Goal: Task Accomplishment & Management: Complete application form

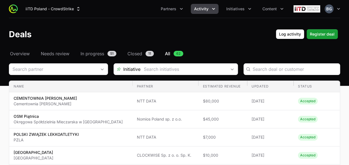
click at [204, 7] on span "Activity" at bounding box center [201, 9] width 14 height 6
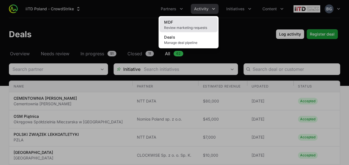
click at [196, 23] on link "MDF Review marketing requests" at bounding box center [189, 24] width 58 height 15
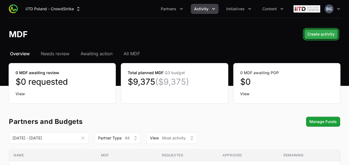
click at [329, 32] on span "Create activity" at bounding box center [321, 34] width 27 height 7
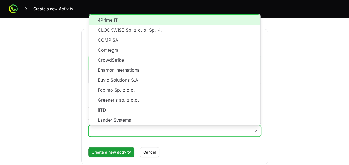
click at [152, 128] on input "Which partner do you want to create this activity for?" at bounding box center [169, 130] width 161 height 11
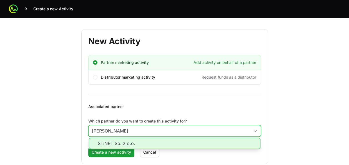
click at [127, 140] on li "STiNET Sp. z o.o." at bounding box center [175, 143] width 172 height 11
type input "STiNET Sp. z o.o."
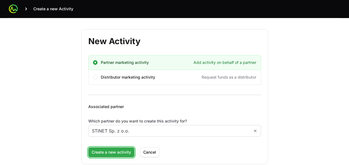
click at [121, 154] on span "Create a new activity" at bounding box center [111, 152] width 39 height 7
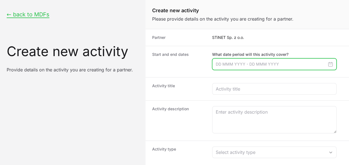
click at [244, 66] on input "Create activity form" at bounding box center [274, 64] width 124 height 12
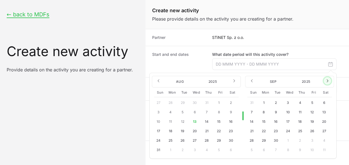
click at [330, 82] on icon "Create activity form" at bounding box center [327, 81] width 4 height 4
click at [251, 82] on icon "Create activity form" at bounding box center [252, 81] width 4 height 4
click at [289, 112] on button "8" at bounding box center [288, 112] width 9 height 9
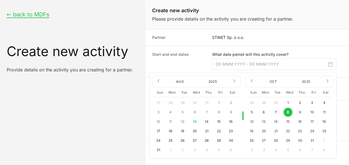
type input "[DATE] - [DATE]"
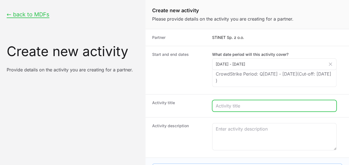
click at [251, 107] on input "Create activity form" at bounding box center [274, 106] width 117 height 7
type input "STINET FALCON ENCOUNTER WORKSHOP"
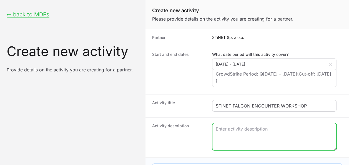
type textarea "W"
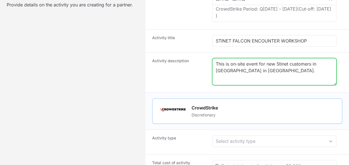
scroll to position [111, 0]
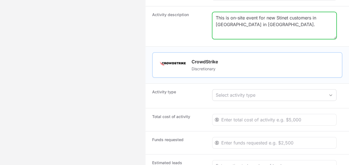
type textarea "This is on-site event for new Stinet customers in [GEOGRAPHIC_DATA] in [GEOGRAP…"
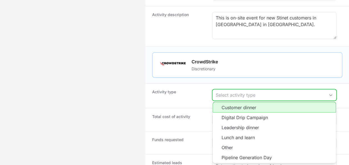
click at [238, 92] on div "Select activity type" at bounding box center [270, 95] width 109 height 7
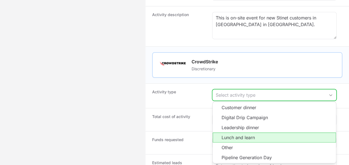
click at [254, 134] on li "Lunch and learn" at bounding box center [274, 138] width 123 height 10
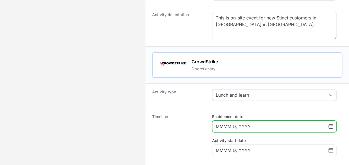
click at [247, 123] on input "MMMM D, YYYY" at bounding box center [272, 126] width 113 height 7
click at [328, 123] on input "MMMM D, YYYY" at bounding box center [272, 126] width 113 height 7
click at [331, 124] on icon "Choose date" at bounding box center [331, 126] width 4 height 4
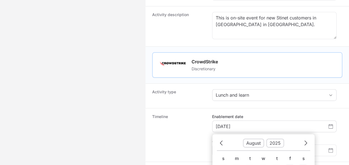
scroll to position [221, 0]
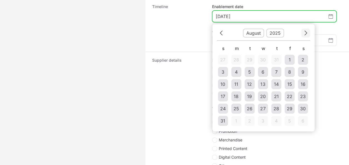
click at [303, 29] on button "Next" at bounding box center [305, 33] width 9 height 9
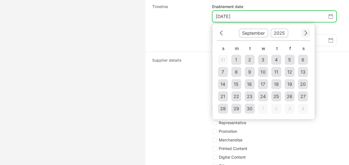
click at [304, 29] on button "Next" at bounding box center [305, 33] width 9 height 9
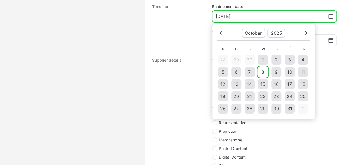
click at [265, 72] on td "8" at bounding box center [263, 72] width 10 height 10
type input "[DATE]"
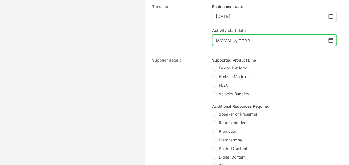
click at [333, 38] on icon "Choose date" at bounding box center [331, 40] width 4 height 4
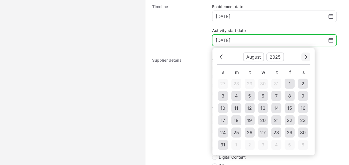
click at [308, 54] on button "Next" at bounding box center [305, 57] width 9 height 9
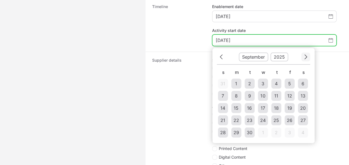
click at [308, 54] on button "Next" at bounding box center [305, 57] width 9 height 9
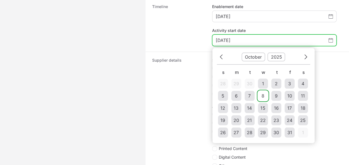
click at [265, 94] on td "8" at bounding box center [263, 96] width 10 height 10
type input "[DATE]"
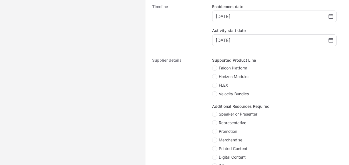
click at [242, 65] on span "Falcon Platform" at bounding box center [233, 68] width 28 height 6
click at [213, 66] on input "Falcon Platform" at bounding box center [212, 66] width 1 height 1
checkbox input "true"
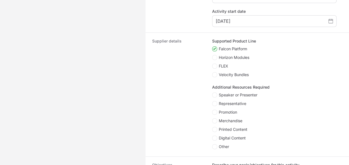
scroll to position [249, 0]
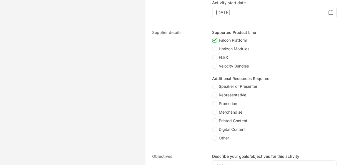
click at [245, 92] on span "Representative" at bounding box center [233, 95] width 28 height 6
click at [213, 93] on input "Representative" at bounding box center [212, 93] width 1 height 1
checkbox input "true"
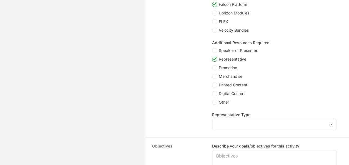
scroll to position [304, 0]
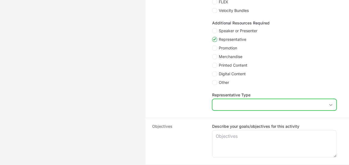
click at [245, 105] on input "Representative Type" at bounding box center [269, 104] width 113 height 11
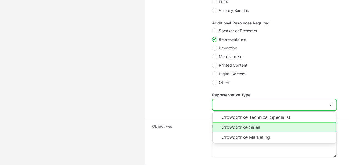
click at [256, 127] on li "CrowdStrike Sales" at bounding box center [274, 127] width 123 height 10
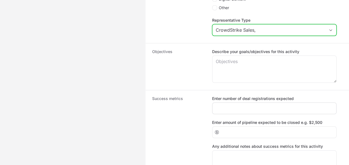
scroll to position [388, 0]
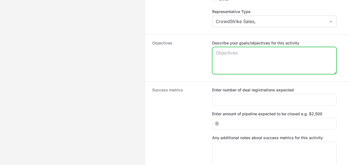
type input "CrowdStrike Sales"
click at [256, 69] on textarea "Describe your goals/objectives for this activity" at bounding box center [275, 60] width 124 height 27
type textarea "To reach to around 15 new CrowdStrike customers"
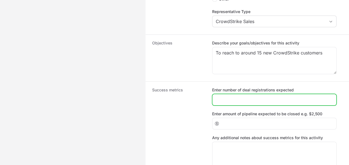
click at [254, 101] on input "Enter number of deal registrations expected" at bounding box center [274, 99] width 117 height 7
type input "10"
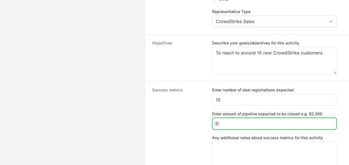
click at [252, 125] on input "Enter amount of pipeline expected to be closed e.g. $2,500" at bounding box center [277, 123] width 112 height 7
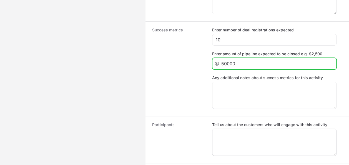
scroll to position [471, 0]
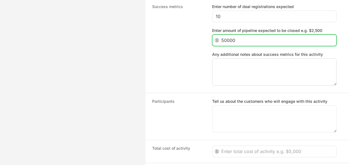
type input "50000"
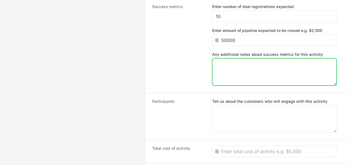
click at [252, 67] on textarea "Any additional notes about success metrics for this activity" at bounding box center [275, 72] width 124 height 27
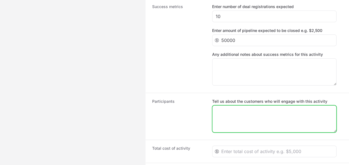
click at [236, 120] on textarea "Tell us about the customers who will engage with this activity" at bounding box center [275, 119] width 124 height 27
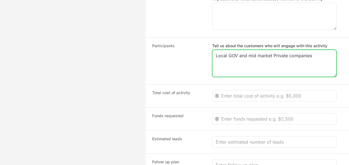
type textarea "Local GOV and mid market Private companies"
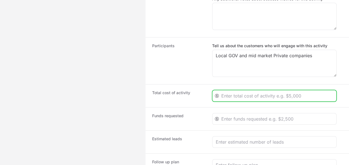
type input "6"
type input "7000"
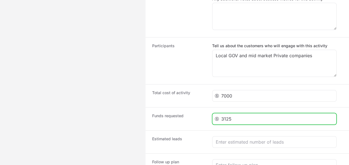
type input "3125"
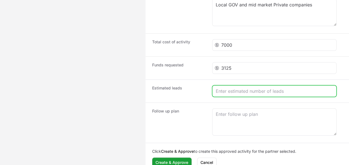
scroll to position [582, 0]
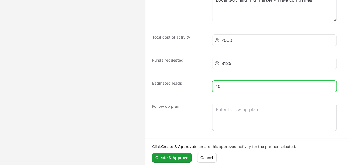
type input "10"
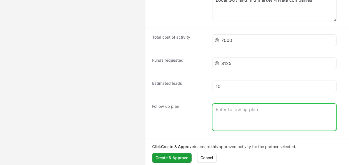
click at [253, 105] on textarea "Create activity form" at bounding box center [275, 117] width 124 height 27
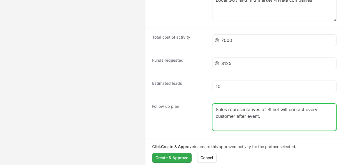
type textarea "Sales representatives of Stinet will contact every customer after event."
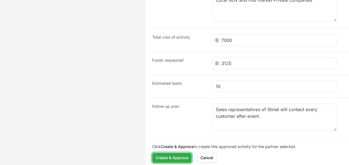
click at [166, 156] on span "Create & Approve" at bounding box center [172, 157] width 33 height 7
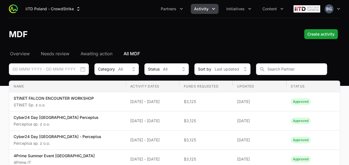
click at [212, 14] on button "Activity" at bounding box center [205, 9] width 28 height 10
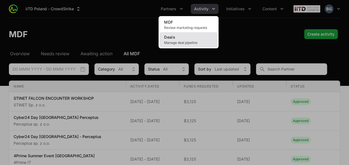
click at [184, 38] on link "Deals Manage deal pipeline" at bounding box center [189, 39] width 58 height 15
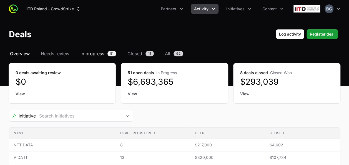
click at [105, 55] on link "In progress 51" at bounding box center [98, 53] width 38 height 7
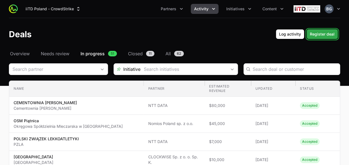
click at [330, 36] on span "Register deal" at bounding box center [322, 34] width 25 height 7
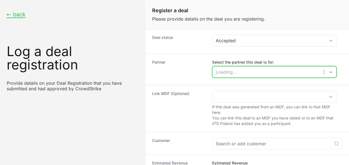
click at [247, 70] on input "Select the partner this deal is for:" at bounding box center [266, 71] width 106 height 11
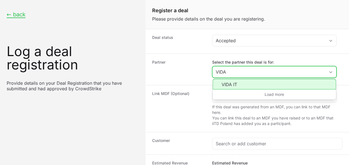
click at [255, 83] on li "VIDA IT" at bounding box center [274, 84] width 123 height 11
type input "VIDA IT"
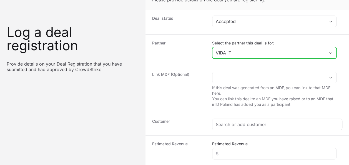
scroll to position [28, 0]
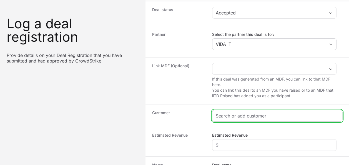
click at [249, 116] on input "Create activity form" at bounding box center [277, 116] width 123 height 7
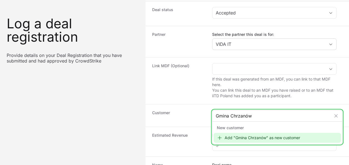
type input "Gmina Chrzanów"
click at [271, 138] on div "Add "Gmina Chrzanów" as new customer" at bounding box center [278, 138] width 128 height 10
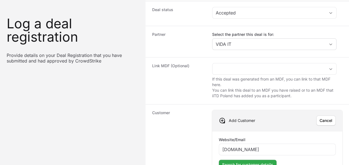
type input "[DOMAIN_NAME]"
click at [259, 162] on span "Search for customer details" at bounding box center [247, 164] width 51 height 7
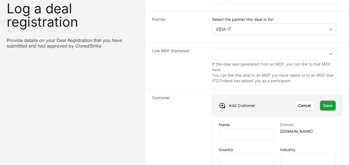
scroll to position [56, 0]
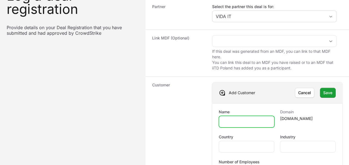
click at [252, 121] on input "Name" at bounding box center [247, 121] width 49 height 7
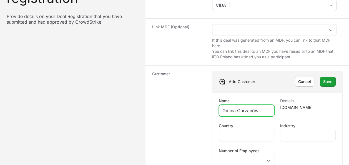
scroll to position [83, 0]
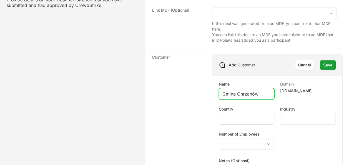
type input "Gmina Chrzanów"
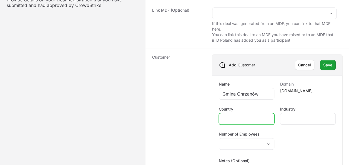
click at [266, 117] on input "Country" at bounding box center [247, 119] width 49 height 7
type input "P"
type input "[GEOGRAPHIC_DATA]"
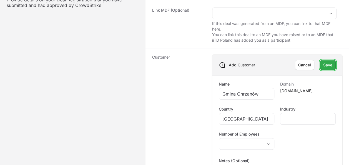
click at [327, 64] on span "Save" at bounding box center [327, 65] width 9 height 7
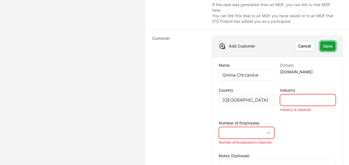
scroll to position [111, 0]
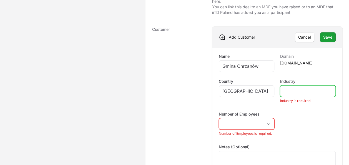
click at [314, 89] on input "Industry" at bounding box center [308, 91] width 49 height 7
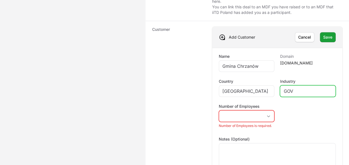
type input "GOV"
click at [250, 124] on li "Number of Employees is required." at bounding box center [247, 126] width 56 height 4
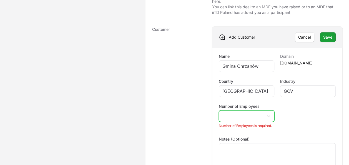
click at [250, 120] on button "placeholder" at bounding box center [246, 116] width 55 height 11
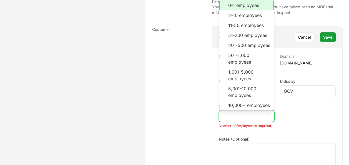
click at [253, 115] on button "placeholder" at bounding box center [246, 116] width 55 height 11
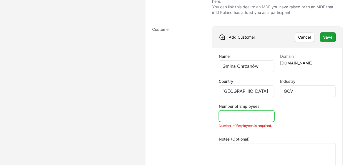
click at [253, 115] on button "placeholder" at bounding box center [246, 116] width 55 height 11
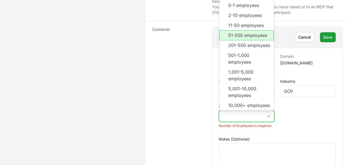
click at [262, 30] on li "51-200 employees" at bounding box center [246, 35] width 55 height 10
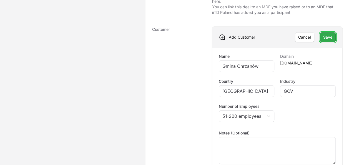
click at [329, 38] on span "Save" at bounding box center [327, 37] width 9 height 7
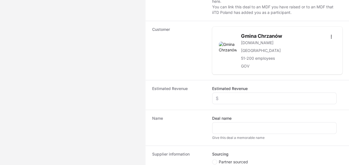
scroll to position [139, 0]
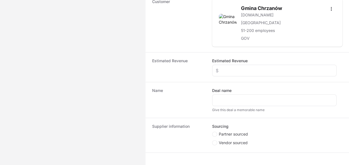
click at [239, 76] on div "Estimated Revenue Estimated Revenue" at bounding box center [248, 67] width 204 height 30
click at [240, 73] on div "Create activity form" at bounding box center [274, 71] width 124 height 12
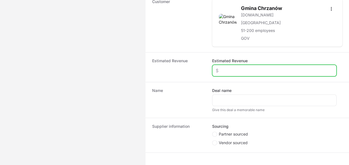
click at [241, 69] on input "Estimated Revenue" at bounding box center [274, 70] width 117 height 7
type input "$8,000"
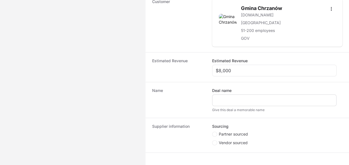
click at [234, 94] on div "Create activity form" at bounding box center [274, 100] width 124 height 12
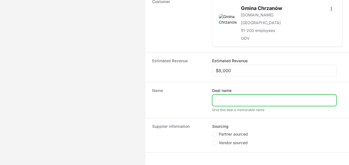
drag, startPoint x: 238, startPoint y: 98, endPoint x: 242, endPoint y: 98, distance: 3.4
click at [238, 98] on input "Deal name" at bounding box center [274, 100] width 117 height 7
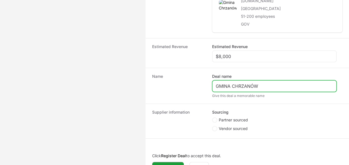
scroll to position [164, 0]
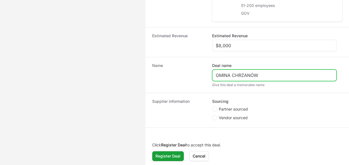
type input "GMINA CHRZANÓW"
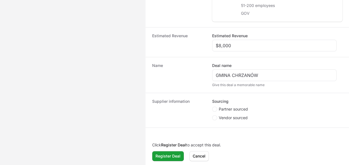
click at [238, 106] on span "Partner sourced" at bounding box center [233, 109] width 29 height 6
click at [213, 107] on input "Partner sourced" at bounding box center [212, 107] width 1 height 1
radio input "true"
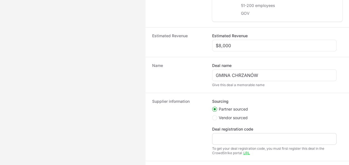
click at [231, 134] on div "Create activity form" at bounding box center [274, 139] width 124 height 12
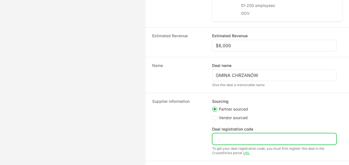
click at [232, 136] on input "Deal registration code" at bounding box center [274, 139] width 117 height 7
paste input "DR-1fbdbfdb"
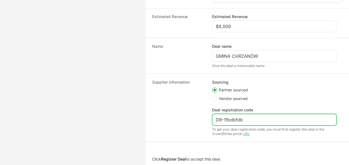
scroll to position [197, 0]
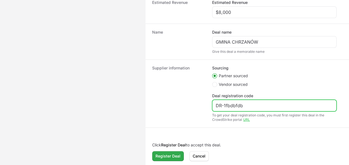
type input "DR-1fbdbfdb"
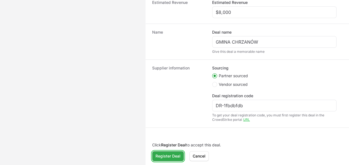
click at [169, 157] on span "Register Deal" at bounding box center [168, 156] width 25 height 7
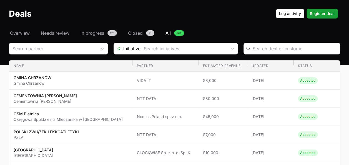
scroll to position [3, 0]
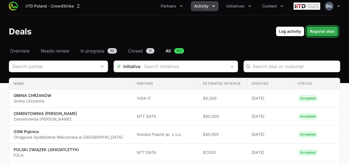
click at [331, 35] on button "Register deal" at bounding box center [322, 31] width 31 height 10
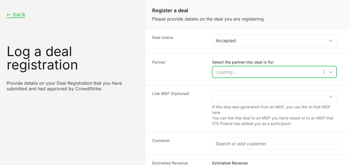
click at [243, 70] on input "Select the partner this deal is for:" at bounding box center [266, 71] width 106 height 11
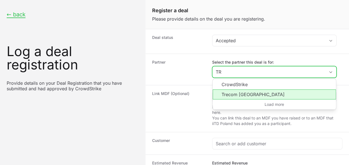
click at [261, 89] on li "Trecom [GEOGRAPHIC_DATA]" at bounding box center [274, 94] width 123 height 10
type input "Trecom [GEOGRAPHIC_DATA]"
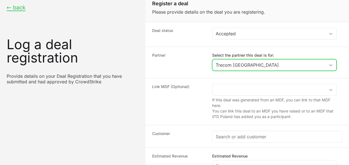
scroll to position [28, 0]
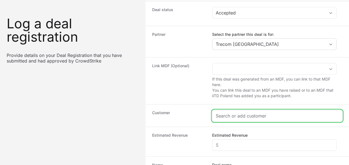
click at [239, 117] on input "Create activity form" at bounding box center [277, 116] width 123 height 7
paste input "VB Leasing S.A."
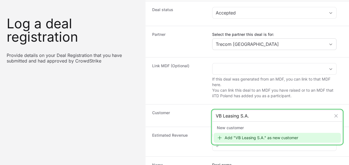
type input "VB Leasing S.A."
click at [284, 141] on div "Add "VB Leasing S.A." as new customer" at bounding box center [278, 138] width 128 height 10
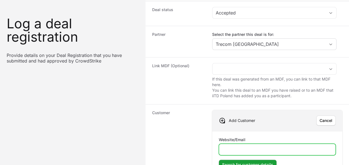
click at [253, 146] on input "Website/Email" at bounding box center [278, 149] width 110 height 7
type input "[DOMAIN_NAME]"
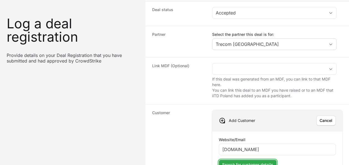
click at [269, 161] on span "Search for customer details" at bounding box center [247, 164] width 51 height 7
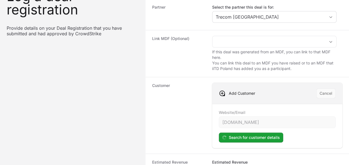
scroll to position [56, 0]
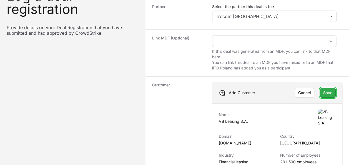
click at [330, 94] on span "Save" at bounding box center [327, 92] width 9 height 7
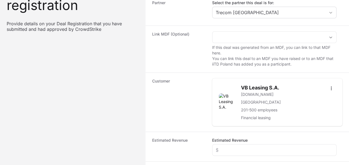
scroll to position [111, 0]
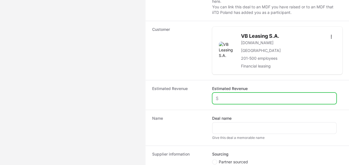
click at [229, 99] on input "Estimated Revenue" at bounding box center [274, 98] width 117 height 7
type input "$2"
type input "$5"
type input "$40,000"
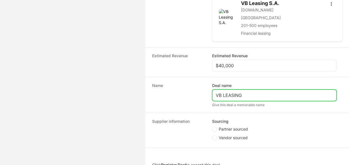
scroll to position [164, 0]
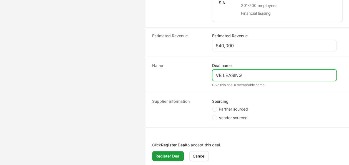
type input "VB LEASING"
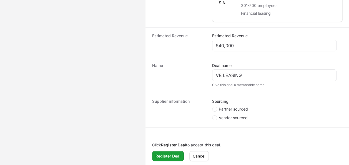
click at [240, 106] on span "Partner sourced" at bounding box center [233, 109] width 29 height 6
click at [213, 107] on input "Partner sourced" at bounding box center [212, 107] width 1 height 1
radio input "true"
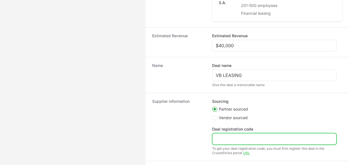
drag, startPoint x: 229, startPoint y: 134, endPoint x: 224, endPoint y: 130, distance: 7.1
click at [229, 136] on input "Deal registration code" at bounding box center [274, 139] width 117 height 7
paste input "DR-be12a751"
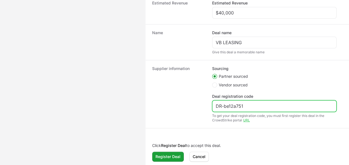
scroll to position [197, 0]
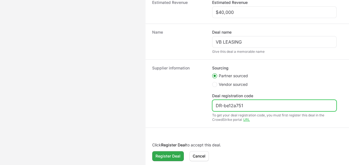
type input "DR-be12a751"
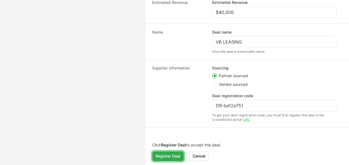
click at [183, 151] on button "Register Deal" at bounding box center [168, 156] width 32 height 10
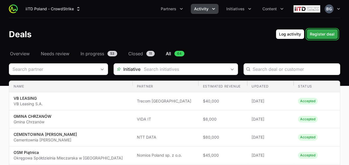
click at [323, 36] on span "Register deal" at bounding box center [322, 34] width 25 height 7
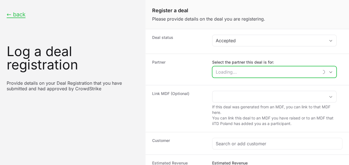
click at [233, 68] on input "Select the partner this deal is for:" at bounding box center [266, 71] width 106 height 11
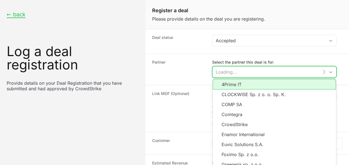
type input "V"
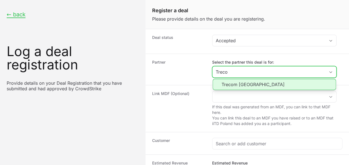
click at [254, 81] on li "Trecom [GEOGRAPHIC_DATA]" at bounding box center [274, 84] width 123 height 11
type input "Trecom [GEOGRAPHIC_DATA]"
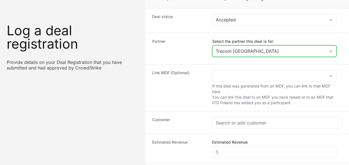
scroll to position [56, 0]
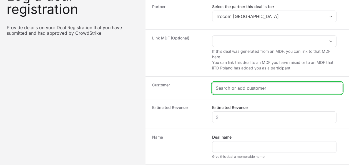
click at [243, 88] on input "Create activity form" at bounding box center [277, 88] width 123 height 7
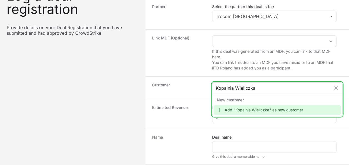
type input "Kopalnia Wieliczka"
click at [251, 109] on div "Add "Kopalnia Wieliczka" as new customer" at bounding box center [278, 110] width 128 height 10
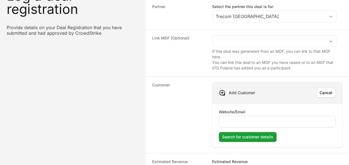
click at [252, 116] on div "Create activity form" at bounding box center [277, 122] width 117 height 12
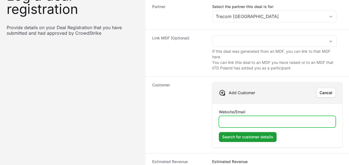
click at [261, 118] on input "Website/Email" at bounding box center [278, 121] width 110 height 7
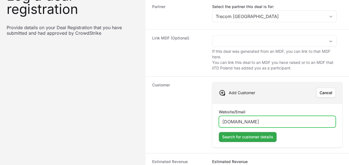
type input "[DOMAIN_NAME]"
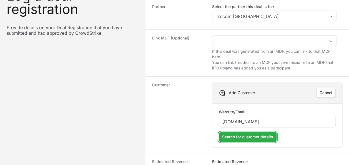
click at [268, 136] on span "Search for customer details" at bounding box center [247, 137] width 51 height 7
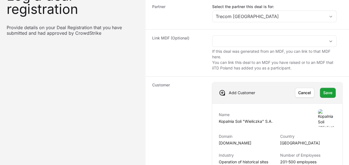
click at [336, 90] on div "Add Customer Cancel Save" at bounding box center [277, 92] width 130 height 21
click at [333, 91] on button "Save" at bounding box center [328, 93] width 16 height 10
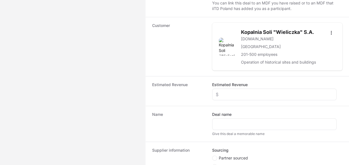
scroll to position [139, 0]
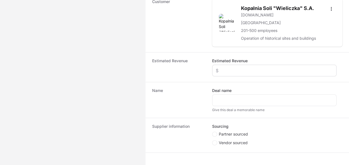
click at [236, 66] on div "Create activity form" at bounding box center [274, 71] width 124 height 12
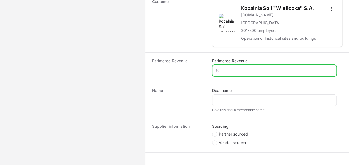
click at [235, 68] on input "Estimated Revenue" at bounding box center [274, 70] width 117 height 7
type input "$20,000"
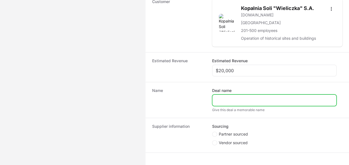
click at [244, 98] on input "Deal name" at bounding box center [274, 100] width 117 height 7
type input "KOPALNIA WIELICZKA"
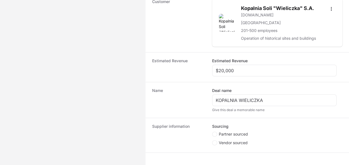
click at [238, 131] on span "Partner sourced" at bounding box center [233, 134] width 29 height 6
click at [213, 132] on input "Partner sourced" at bounding box center [212, 132] width 1 height 1
radio input "true"
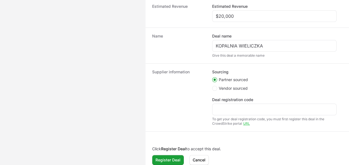
scroll to position [194, 0]
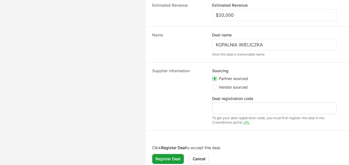
click at [228, 111] on div "Create activity form" at bounding box center [274, 109] width 124 height 12
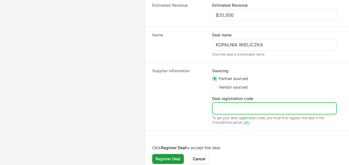
click at [228, 109] on input "Deal registration code" at bounding box center [274, 108] width 117 height 7
paste input "DR-39cf8904"
type input "DR-39cf8904"
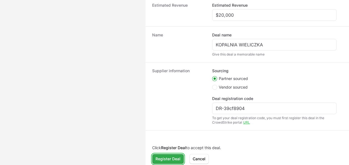
click at [159, 156] on span "Register Deal" at bounding box center [168, 159] width 25 height 7
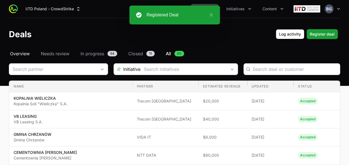
click at [27, 54] on span "Overview" at bounding box center [20, 53] width 20 height 7
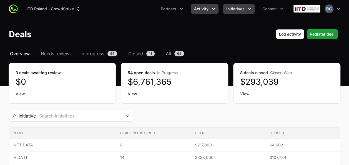
click at [238, 11] on span "Initiatives" at bounding box center [235, 9] width 18 height 6
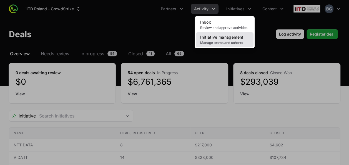
click at [229, 38] on span "Initiative management" at bounding box center [221, 37] width 43 height 5
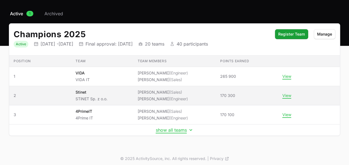
scroll to position [42, 0]
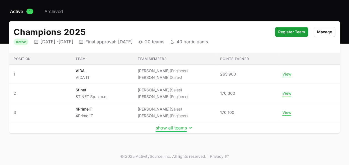
click at [164, 127] on button "show all teams" at bounding box center [175, 128] width 38 height 6
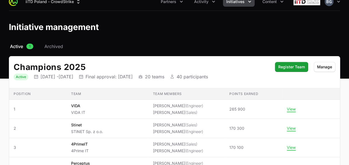
scroll to position [0, 0]
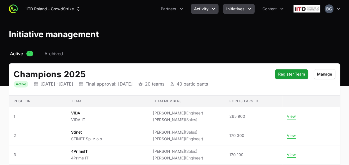
drag, startPoint x: 193, startPoint y: 3, endPoint x: 196, endPoint y: 10, distance: 7.3
click at [193, 4] on div "iiTD [GEOGRAPHIC_DATA] - CrowdStrike Partners Activity Initiatives Content Open…" at bounding box center [174, 9] width 331 height 18
click at [196, 12] on button "Activity" at bounding box center [205, 9] width 28 height 10
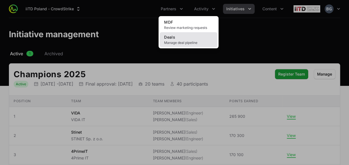
click at [198, 37] on link "Deals Manage deal pipeline" at bounding box center [189, 39] width 58 height 15
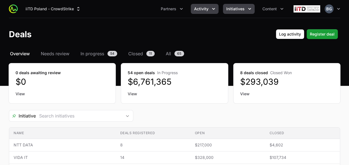
click at [240, 9] on span "Initiatives" at bounding box center [235, 9] width 18 height 6
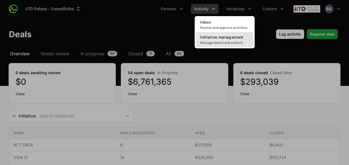
click at [234, 40] on link "Initiative management Manage teams and cohorts" at bounding box center [225, 39] width 58 height 15
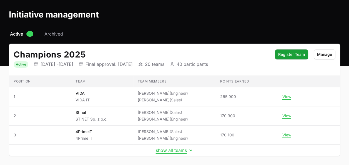
scroll to position [42, 0]
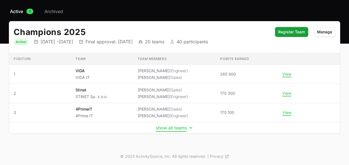
click at [170, 126] on button "show all teams" at bounding box center [175, 128] width 38 height 6
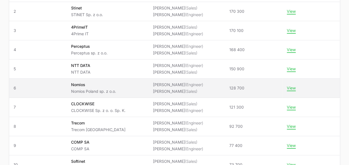
scroll to position [126, 0]
